Goal: Check status

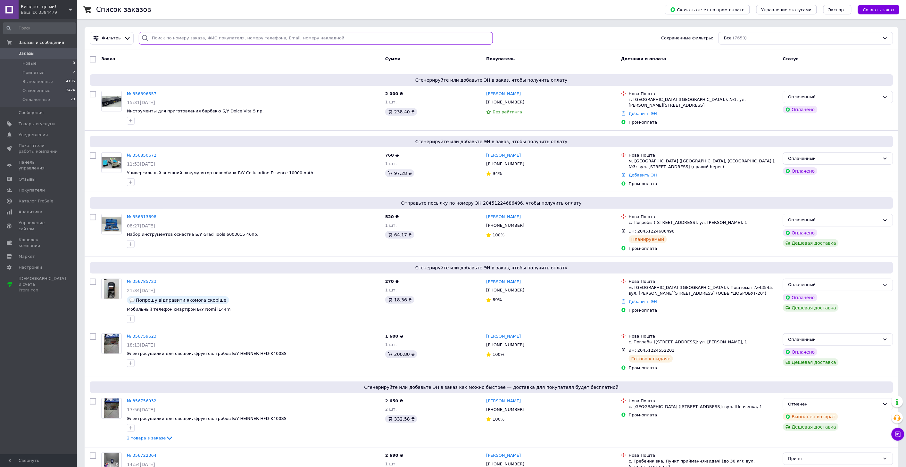
click at [236, 40] on input "search" at bounding box center [316, 38] width 354 height 12
paste input "351406817"
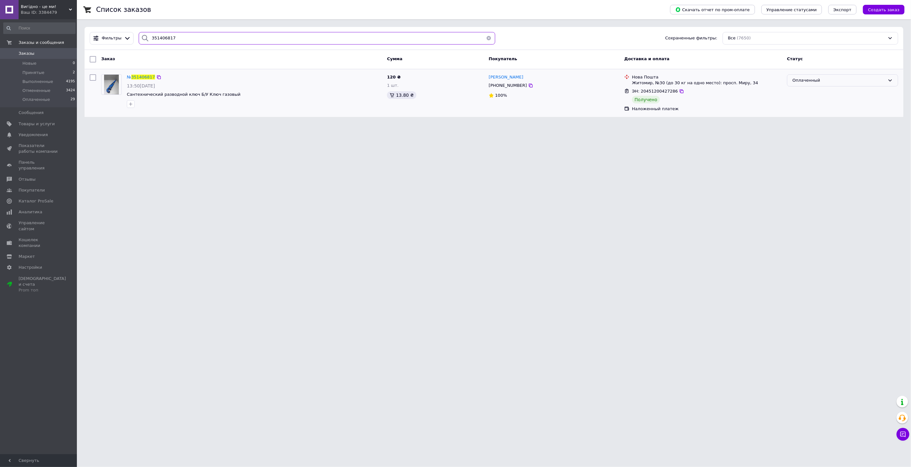
type input "351406817"
click at [808, 80] on div "Оплаченный" at bounding box center [839, 80] width 93 height 7
click at [617, 125] on html "Вигiдно - це ми! Ваш ID: 3384479 Сайт Вигiдно - це ми! Кабинет покупателя Прове…" at bounding box center [455, 62] width 911 height 125
click at [160, 38] on input "351406817" at bounding box center [317, 38] width 357 height 12
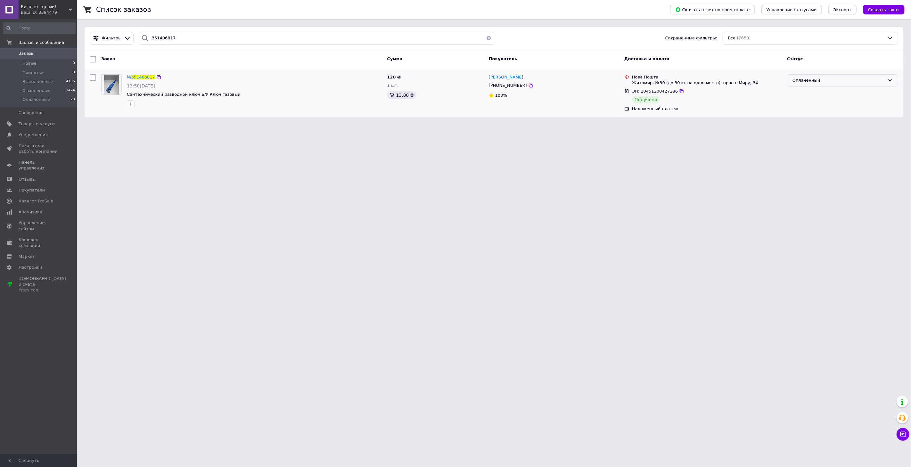
click at [811, 79] on div "Оплаченный" at bounding box center [839, 80] width 93 height 7
click at [811, 103] on li "Выполнен" at bounding box center [843, 106] width 111 height 12
click at [30, 54] on span "Заказы" at bounding box center [27, 54] width 16 height 6
